Goal: Task Accomplishment & Management: Complete application form

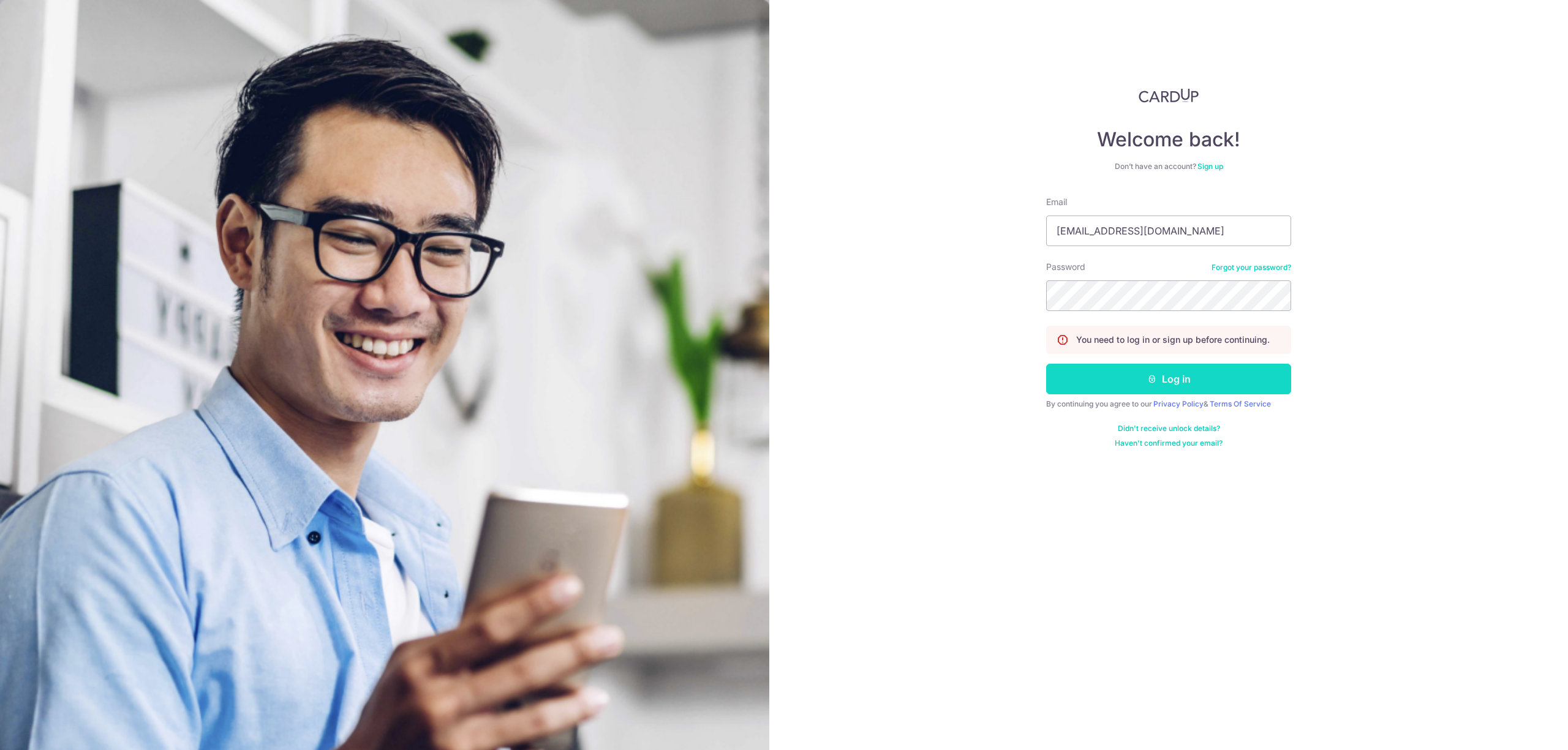
click at [1150, 394] on button "Log in" at bounding box center [1169, 379] width 245 height 30
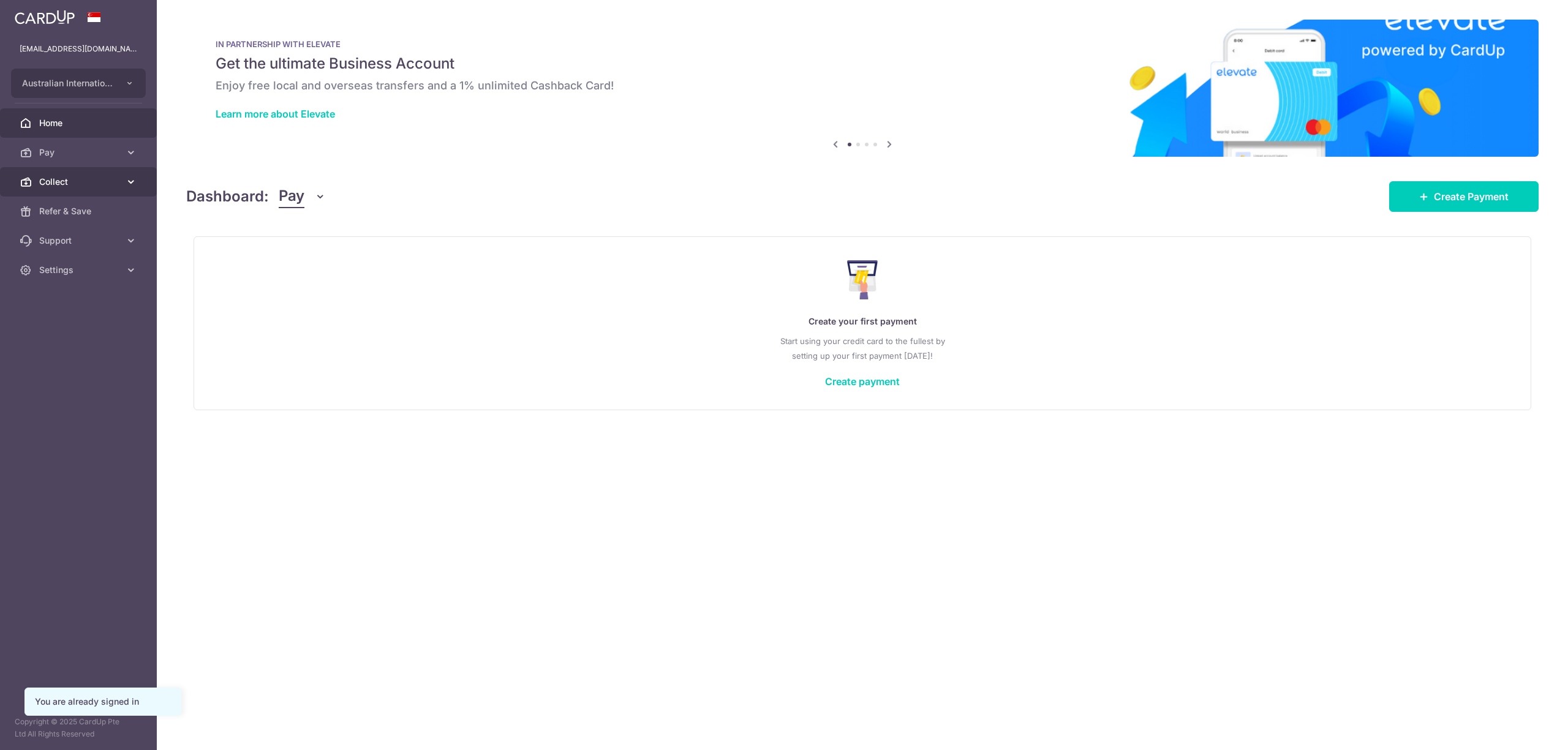
click at [50, 177] on span "Collect" at bounding box center [79, 182] width 81 height 12
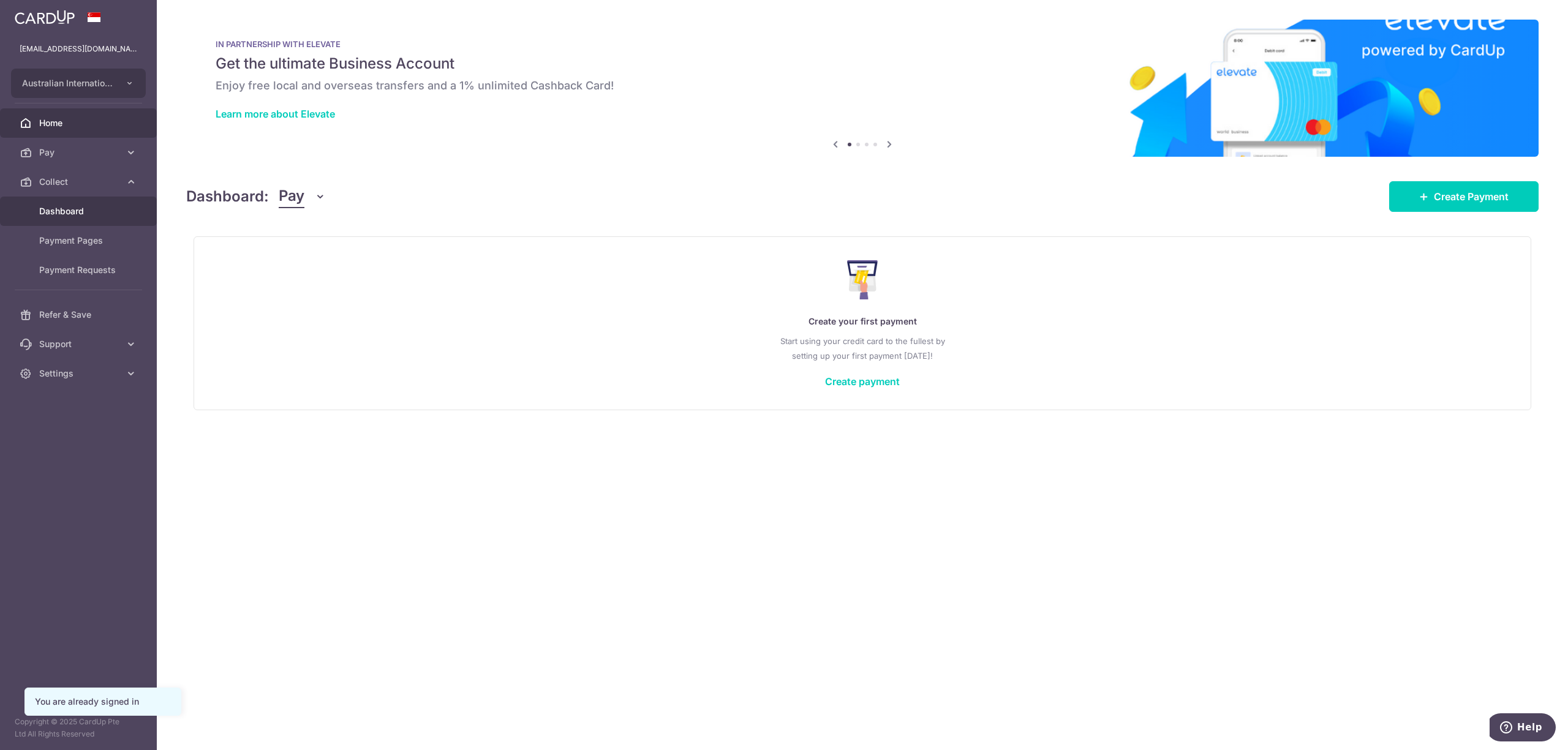
click at [48, 209] on span "Dashboard" at bounding box center [79, 211] width 81 height 12
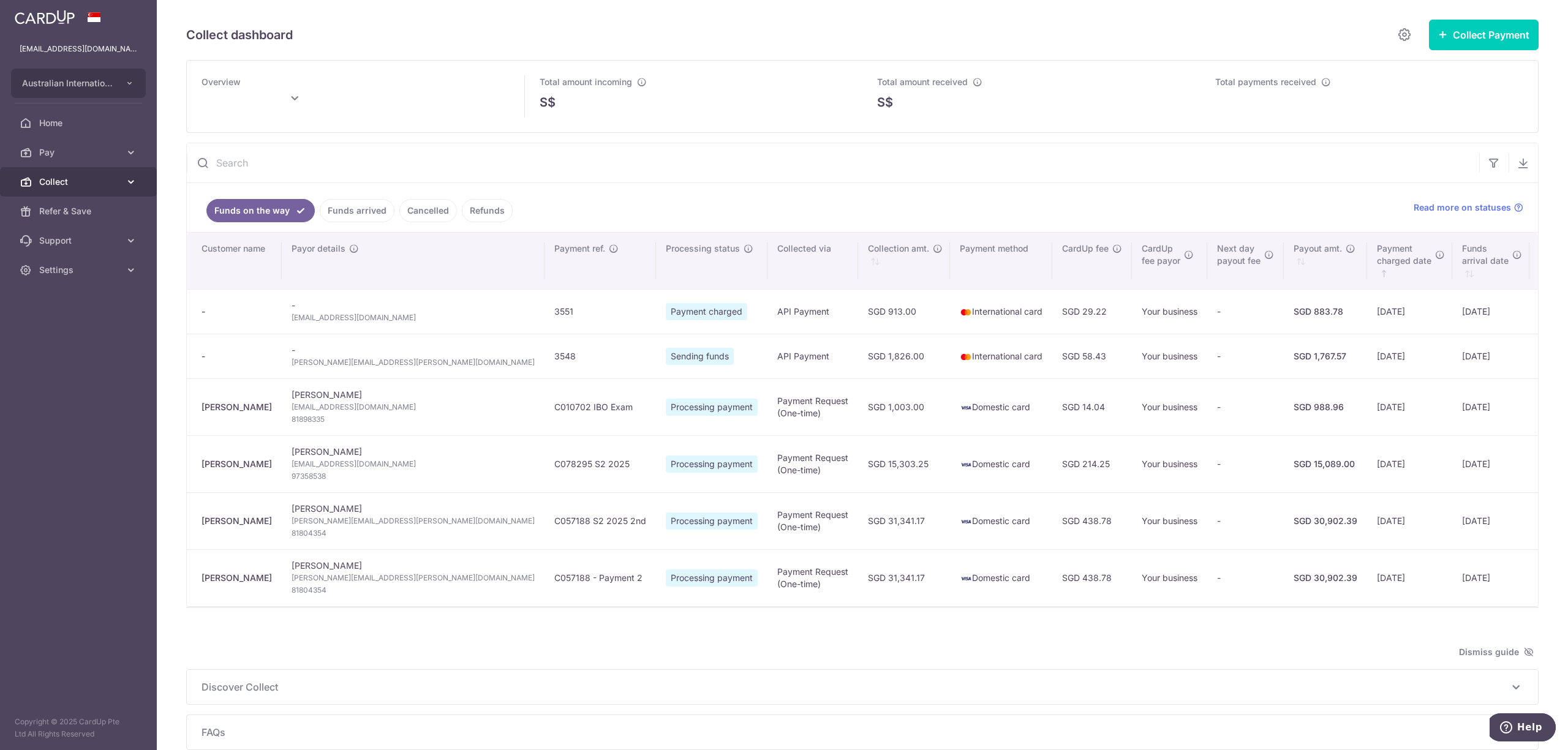
click at [59, 181] on span "Collect" at bounding box center [79, 182] width 81 height 12
click at [49, 216] on span "Dashboard" at bounding box center [79, 211] width 81 height 12
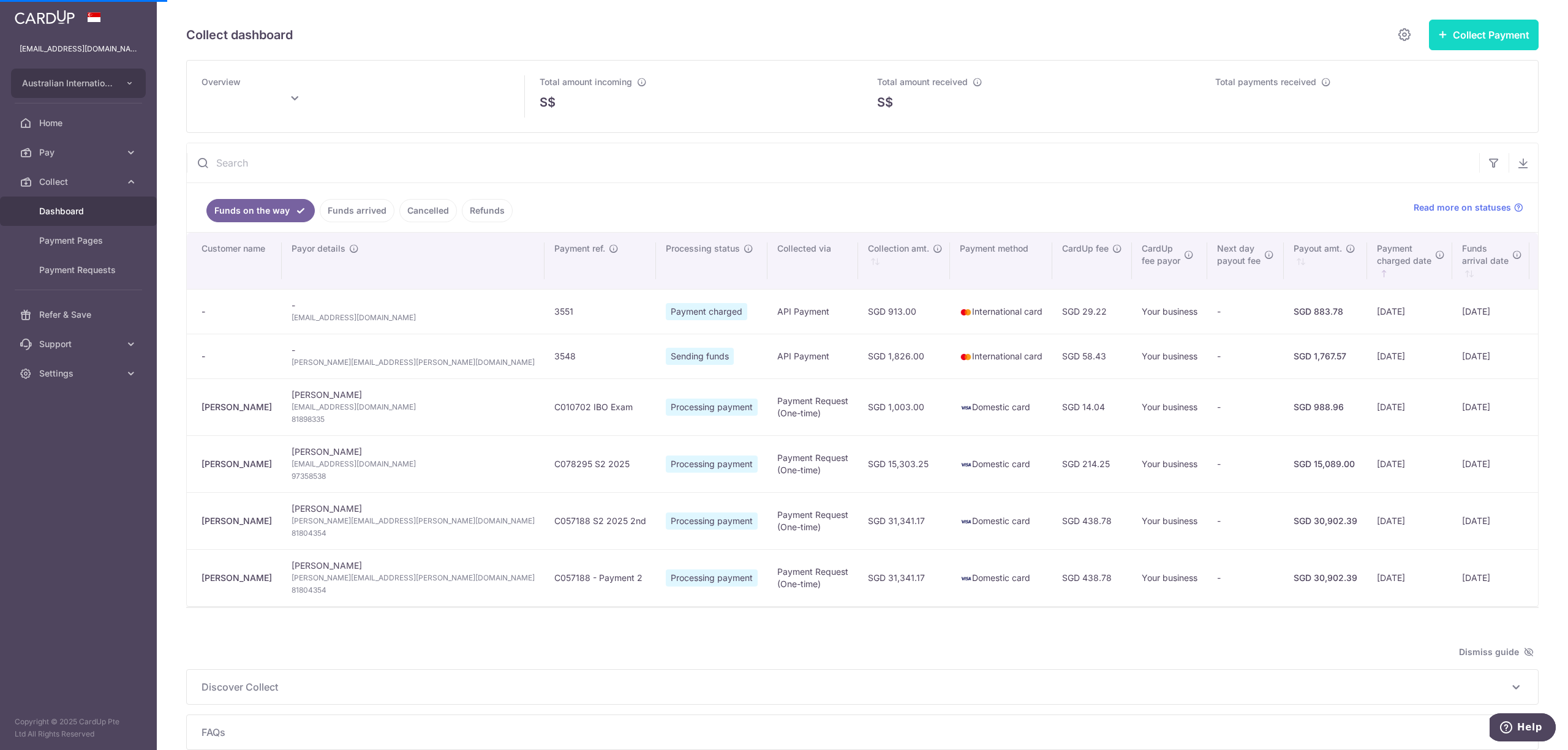
click at [1470, 32] on button "Collect Payment" at bounding box center [1483, 35] width 110 height 30
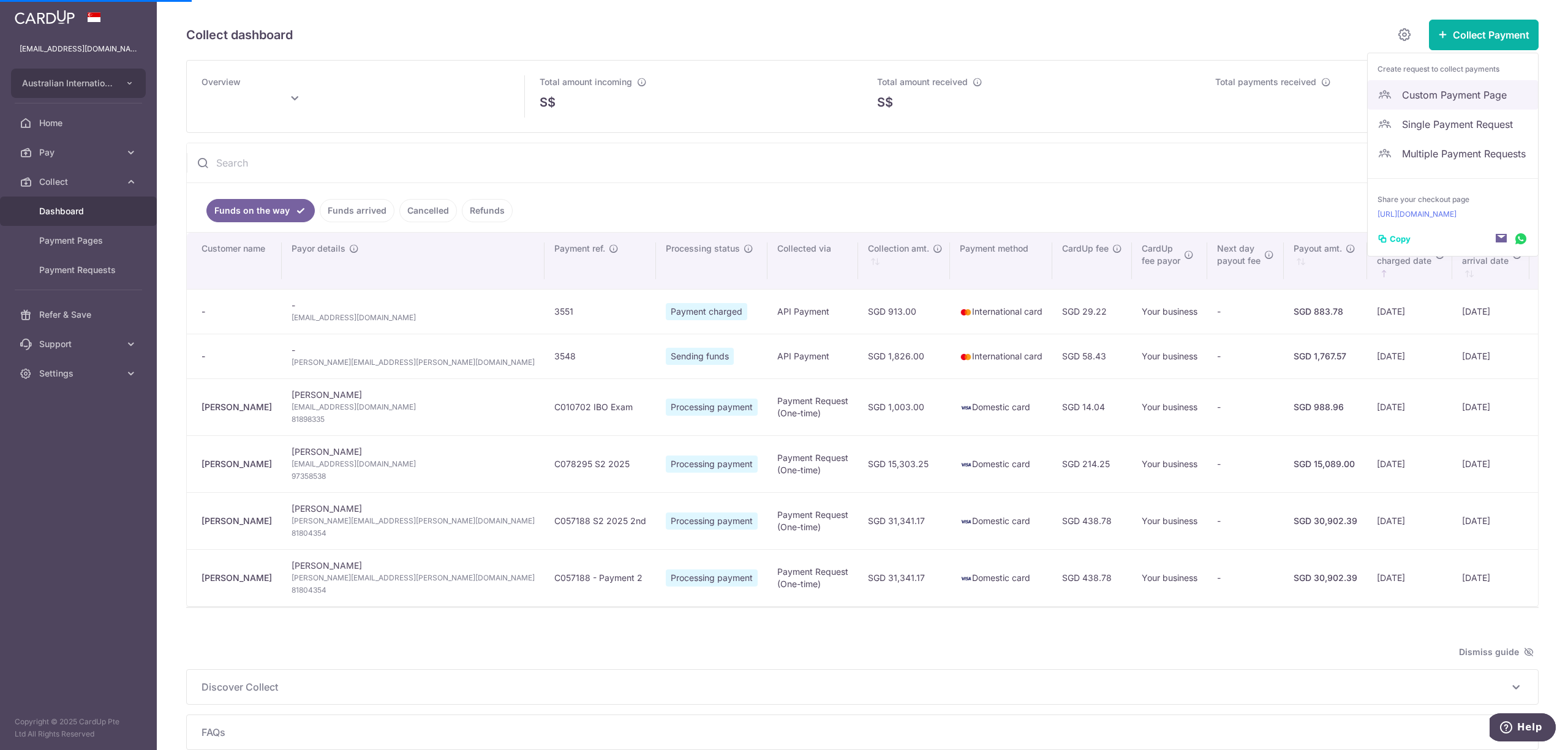
click at [1437, 95] on span "Custom Payment Page" at bounding box center [1465, 95] width 126 height 15
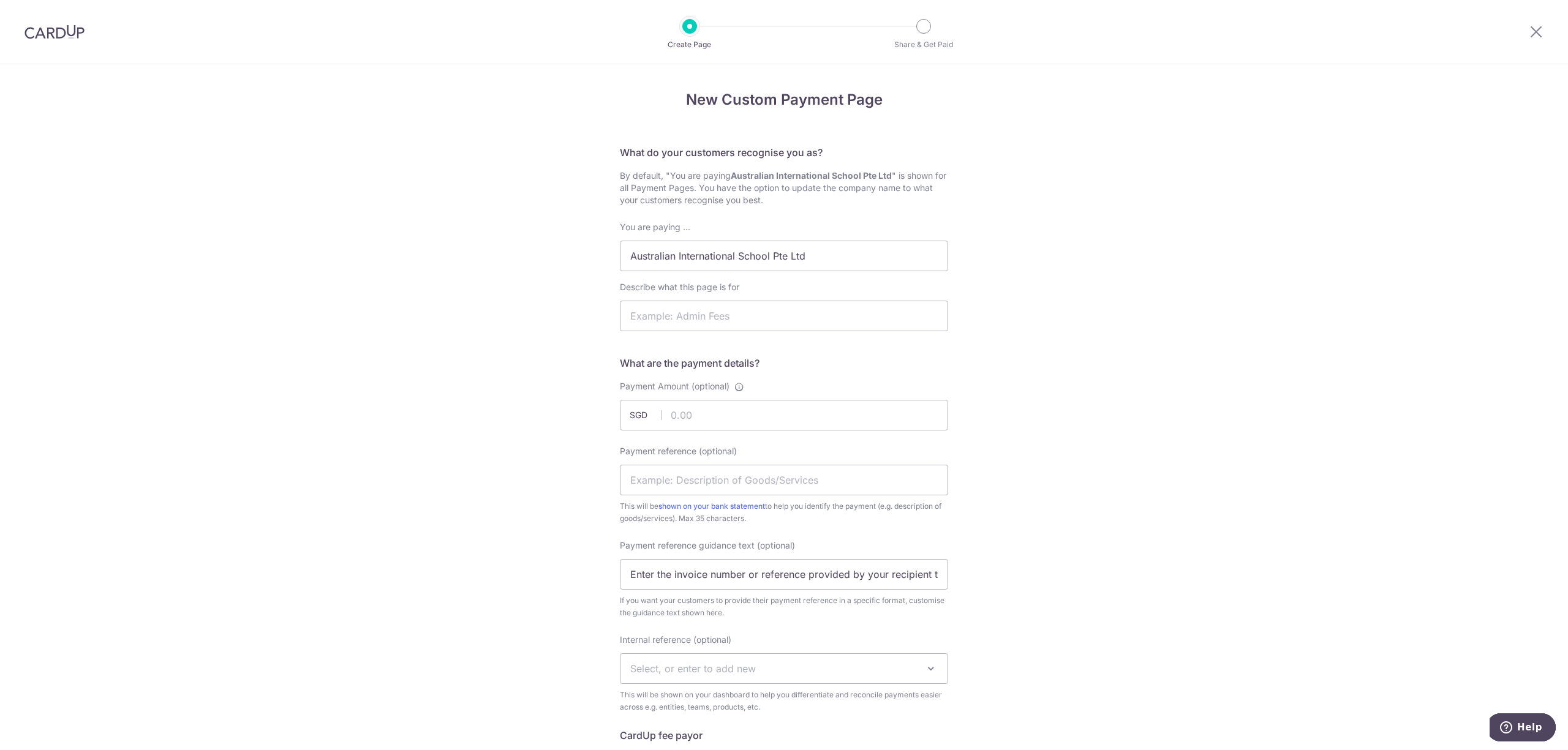
click at [1534, 23] on div at bounding box center [1536, 32] width 64 height 64
click at [1534, 29] on icon at bounding box center [1536, 32] width 15 height 15
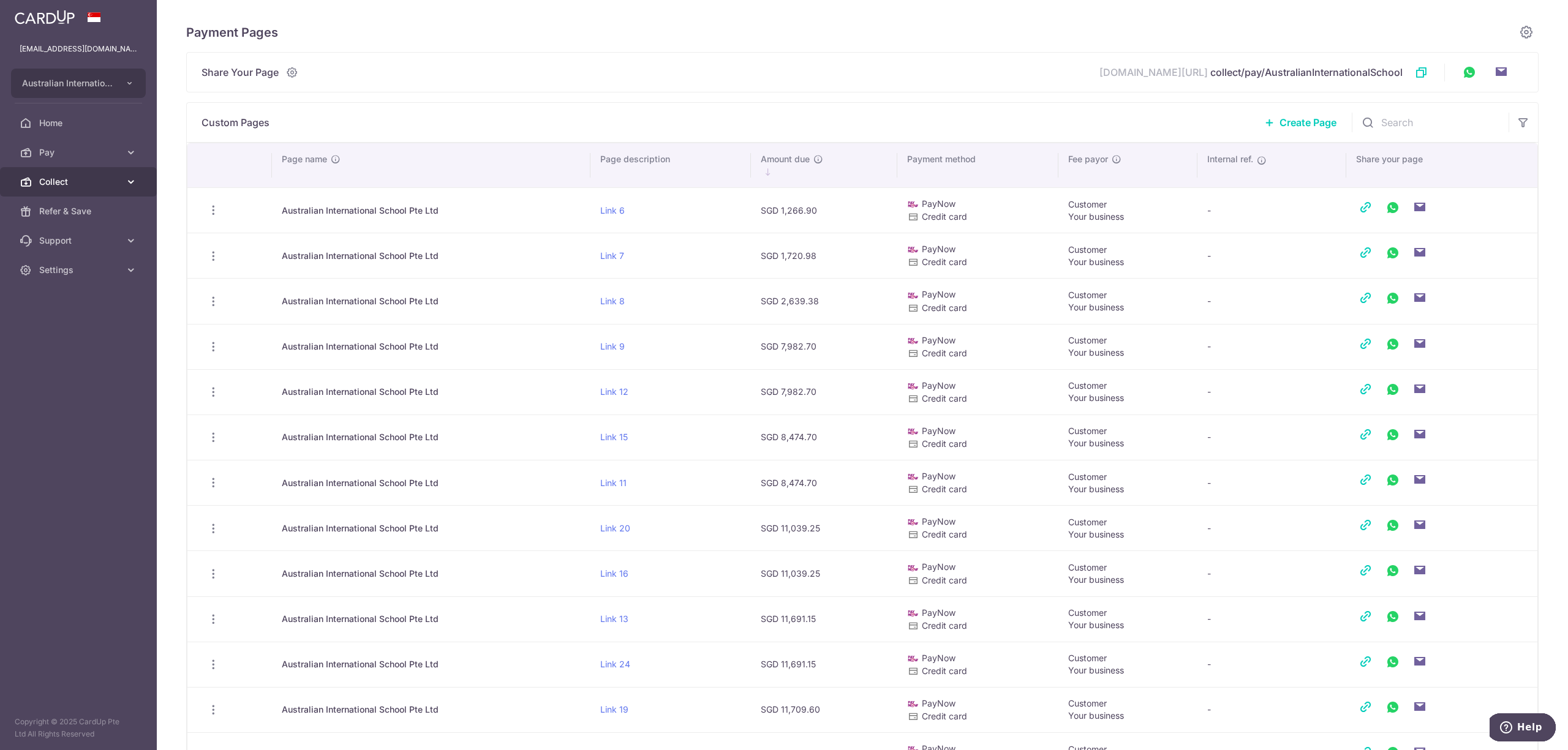
click at [48, 181] on span "Collect" at bounding box center [79, 182] width 81 height 12
click at [61, 272] on span "Payment Requests" at bounding box center [79, 270] width 81 height 12
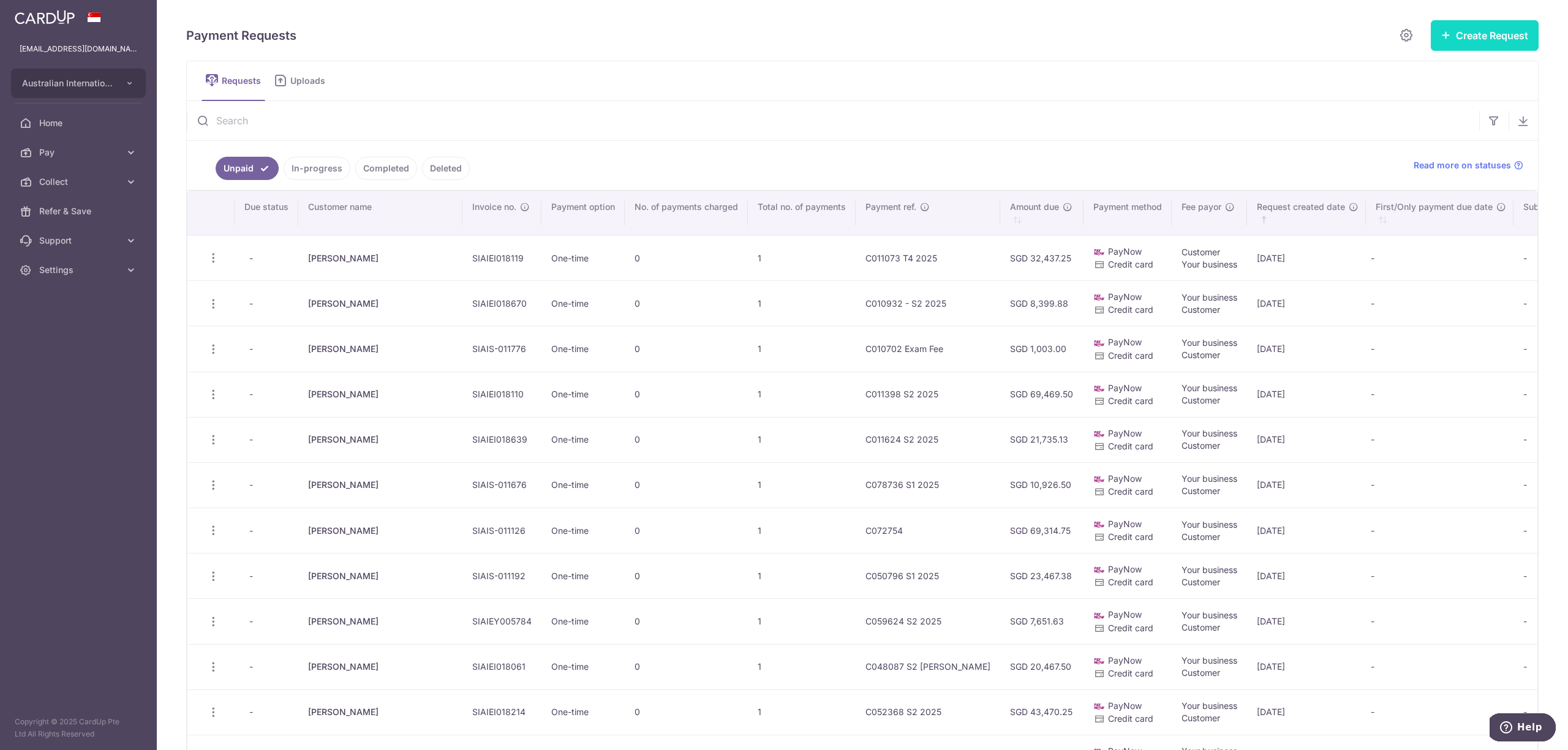
click at [1481, 40] on button "Create Request" at bounding box center [1484, 35] width 108 height 30
click at [1414, 72] on span "Single Request" at bounding box center [1465, 74] width 126 height 15
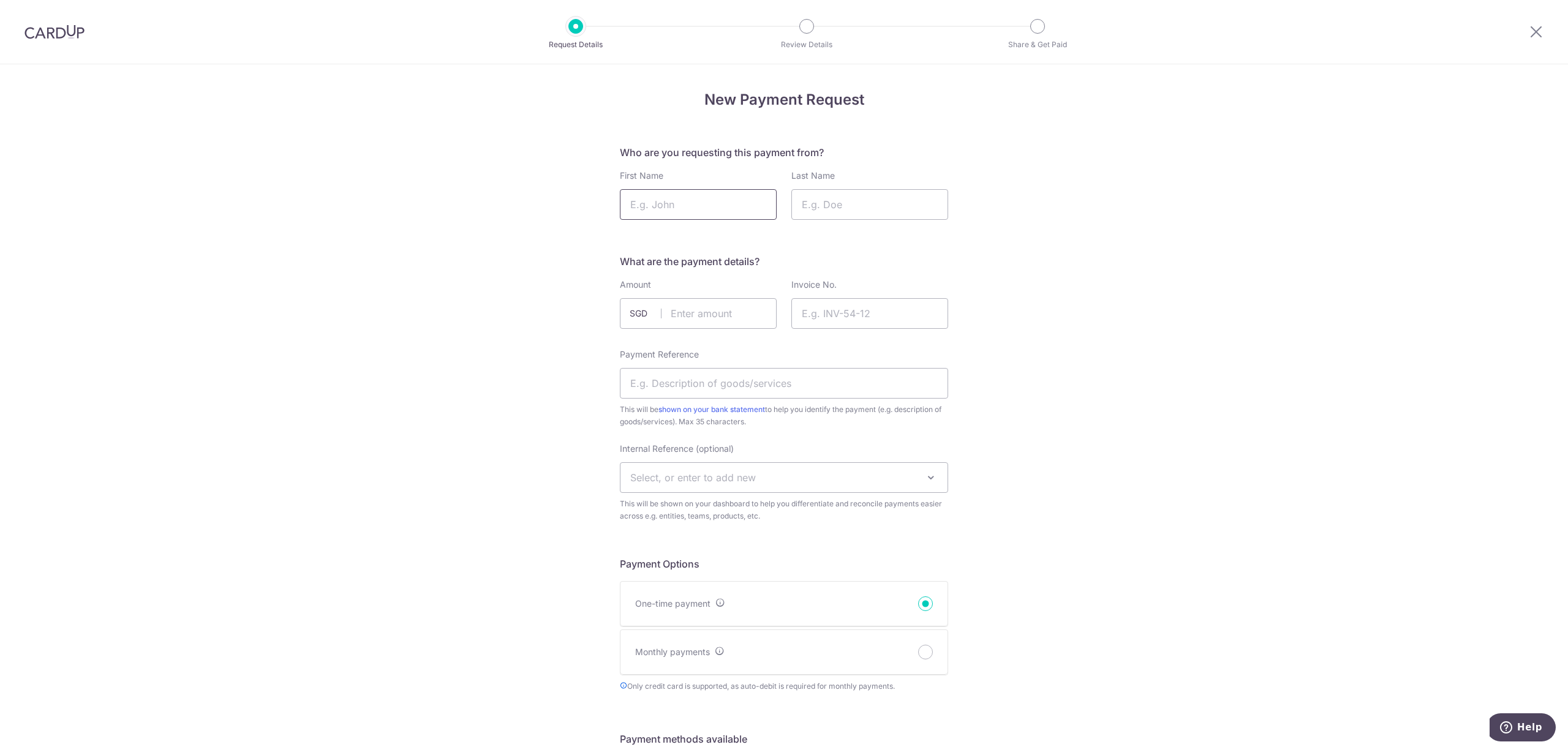
click at [677, 209] on input "First Name" at bounding box center [698, 204] width 157 height 30
type input "Martin"
type input "Wallis"
click at [691, 317] on input "text" at bounding box center [698, 313] width 157 height 30
type input "379.25"
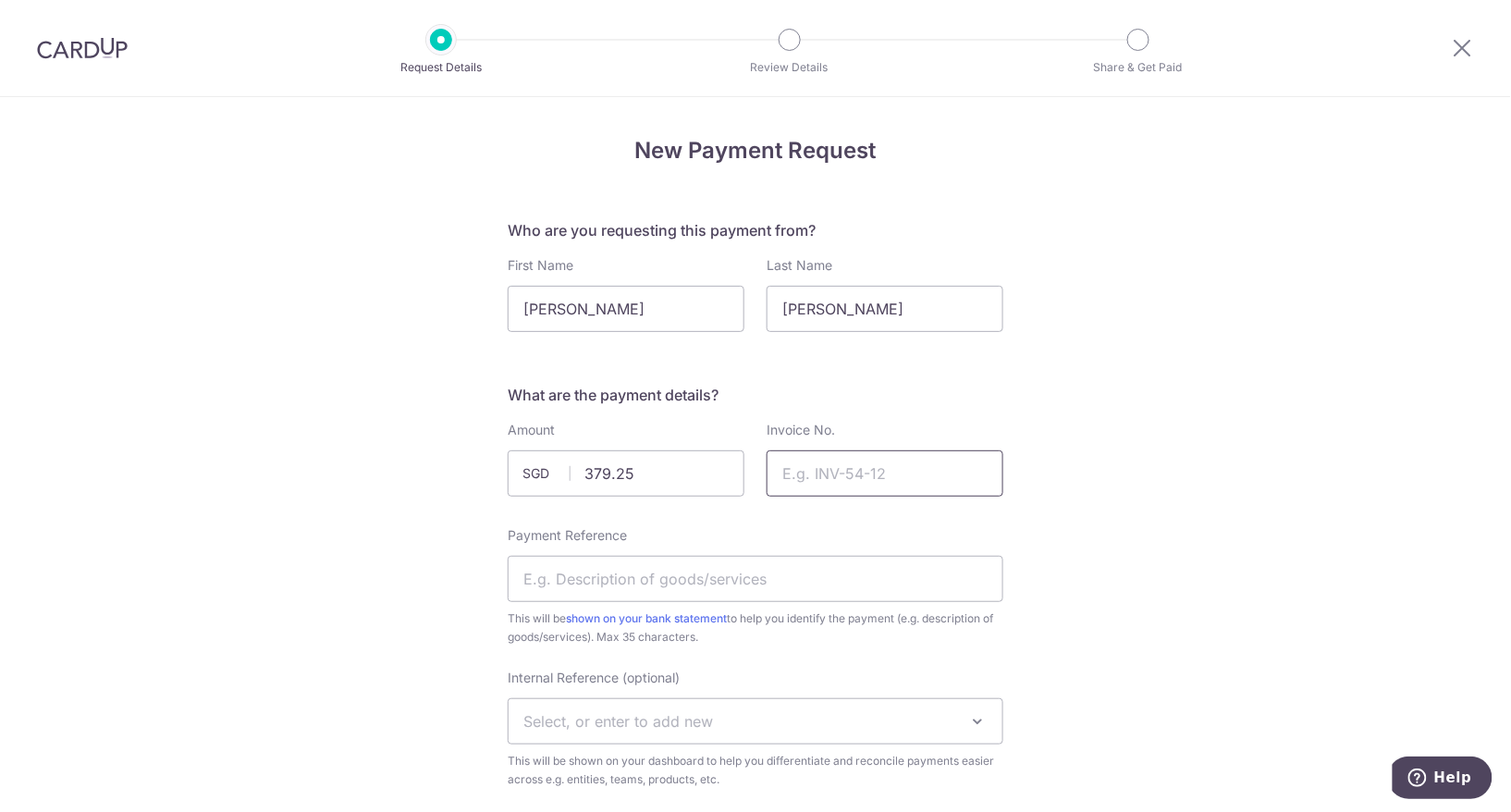
click at [854, 477] on input "Invoice No." at bounding box center [884, 473] width 236 height 46
paste input "SIAIS-012168"
type input "SIAIS-012168"
click at [660, 577] on input "Payment Reference" at bounding box center [755, 578] width 495 height 46
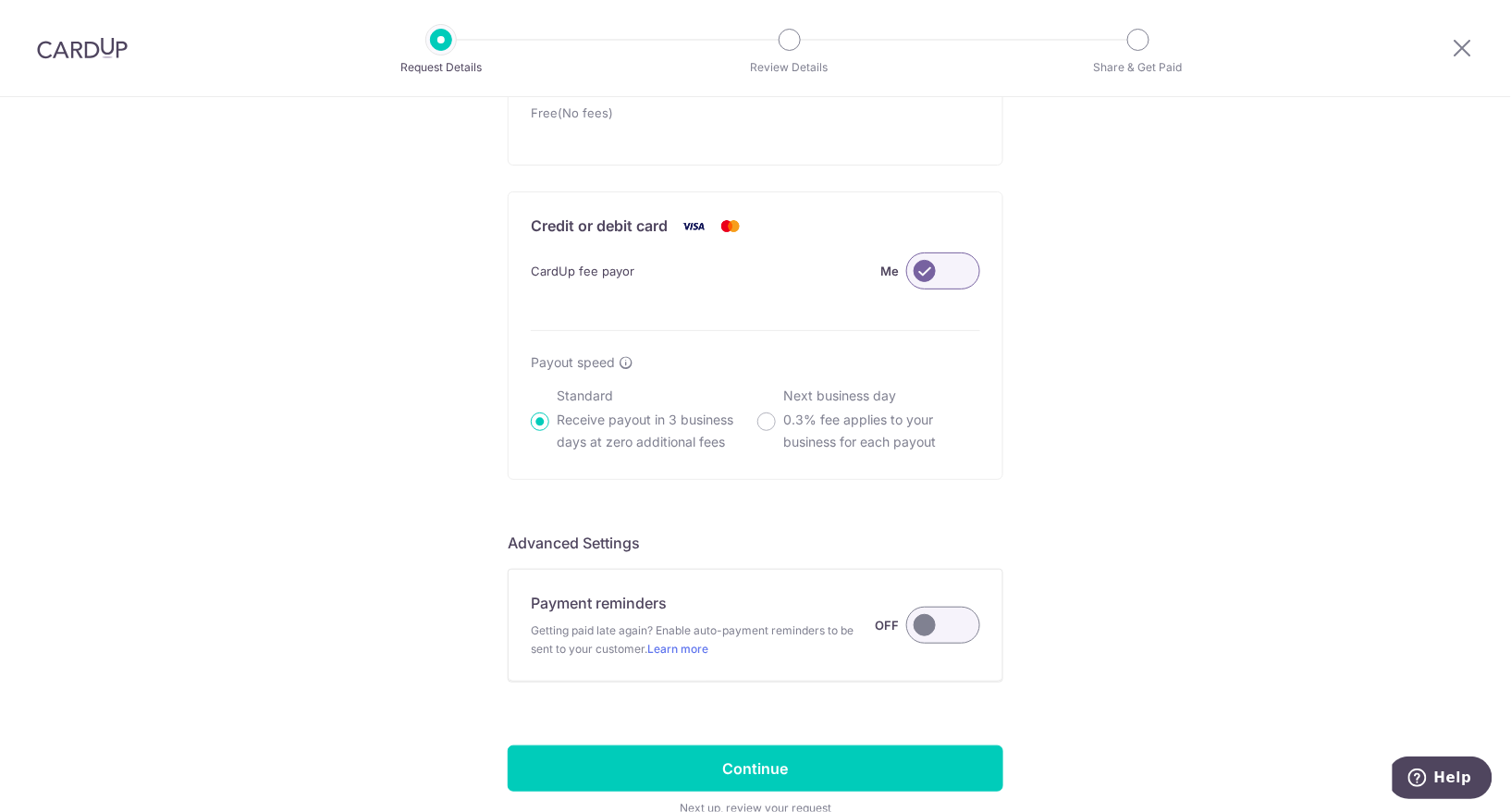
scroll to position [1280, 0]
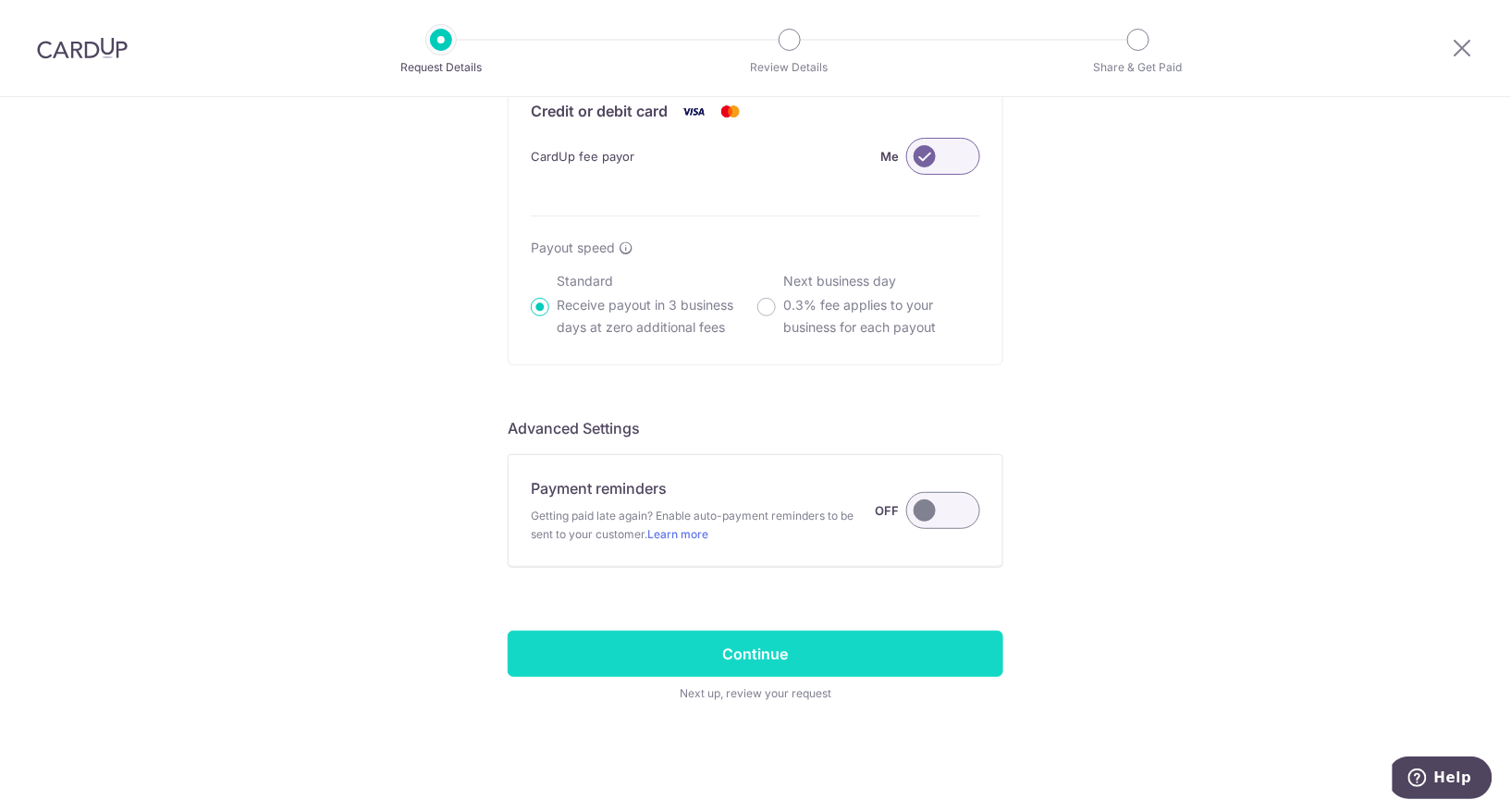
type input "C028779 S1 26"
click at [805, 646] on input "Continue" at bounding box center [755, 653] width 495 height 46
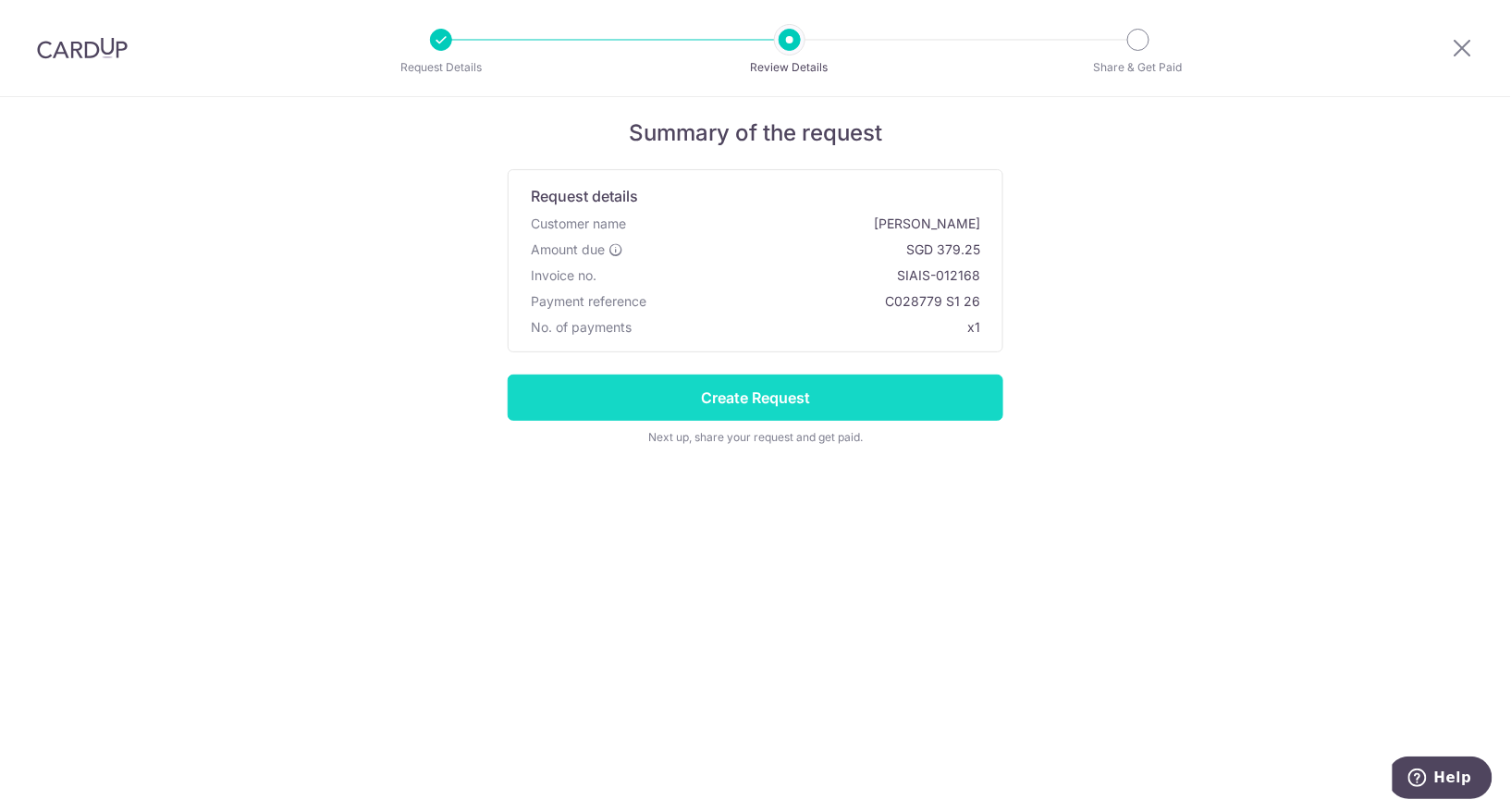
click at [771, 396] on input "Create Request" at bounding box center [755, 397] width 495 height 46
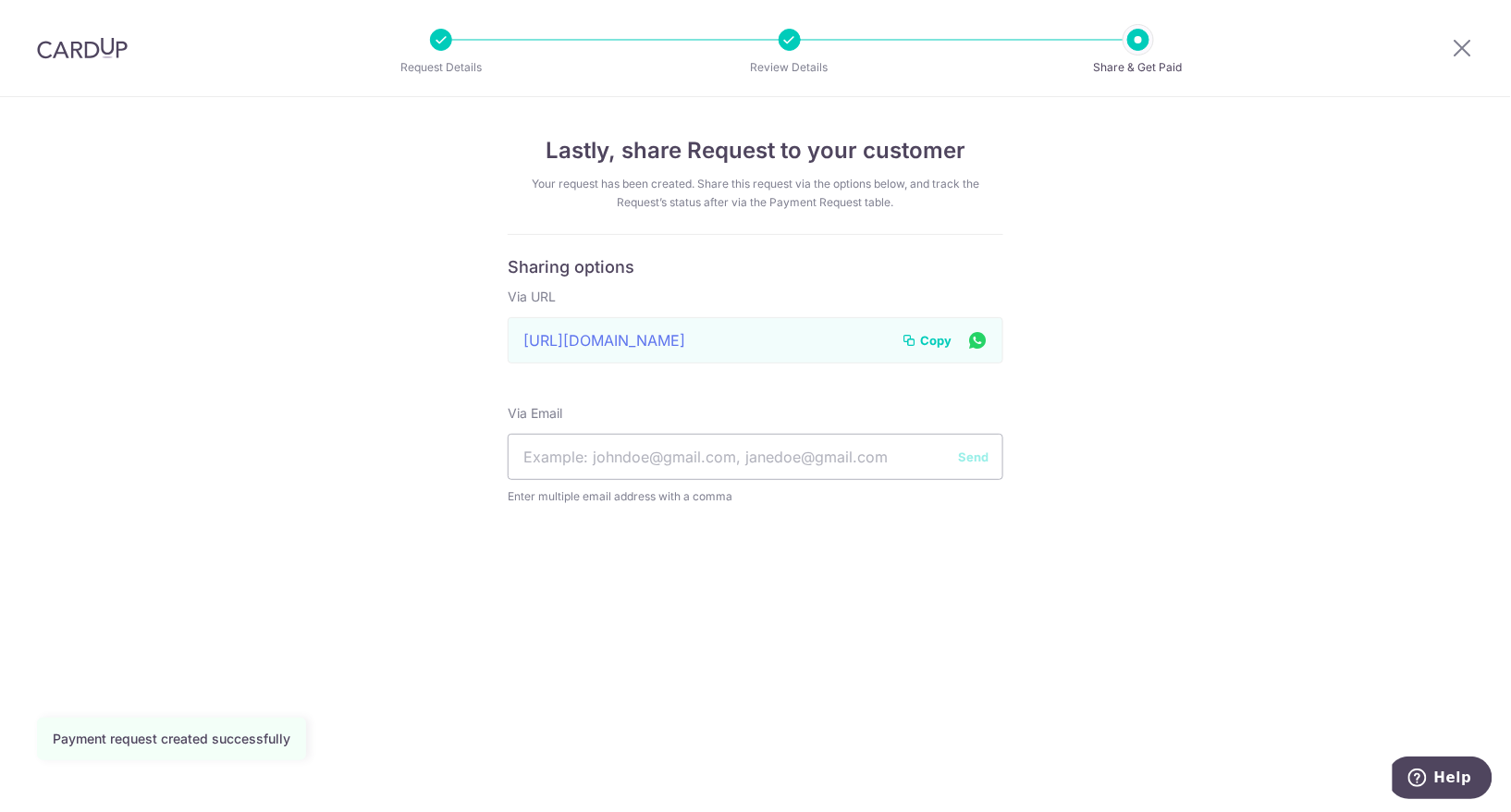
click at [940, 338] on span "Copy" at bounding box center [936, 340] width 32 height 19
